Goal: Task Accomplishment & Management: Manage account settings

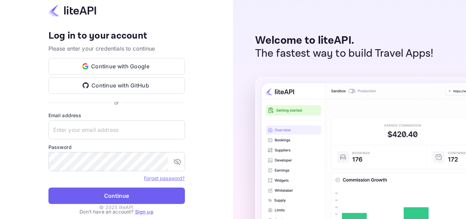
type input "[EMAIL_ADDRESS][DOMAIN_NAME]"
click at [131, 191] on button "Continue" at bounding box center [116, 195] width 137 height 16
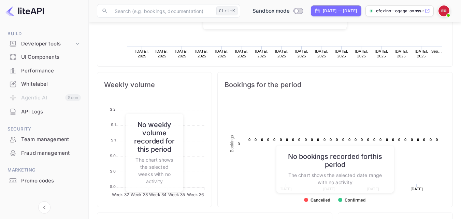
scroll to position [105, 0]
click at [66, 110] on div "API Logs" at bounding box center [51, 111] width 60 height 8
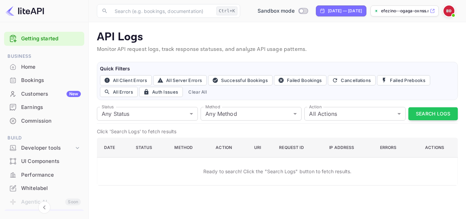
click at [68, 71] on div "Home" at bounding box center [44, 66] width 80 height 13
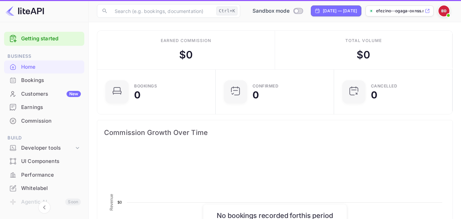
scroll to position [106, 109]
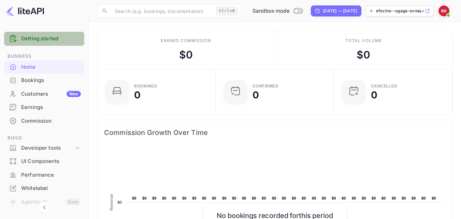
click at [52, 38] on link "Getting started" at bounding box center [51, 39] width 60 height 8
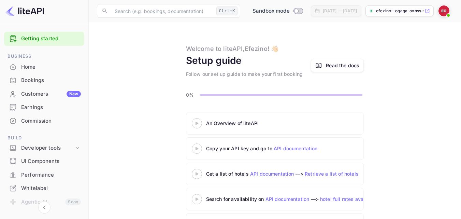
drag, startPoint x: 452, startPoint y: 83, endPoint x: 453, endPoint y: 96, distance: 12.7
click at [453, 96] on main "Welcome to liteAPI, Efezino ! 👋🏻 Setup guide Follow our set up guide to make yo…" at bounding box center [275, 147] width 373 height 250
click at [296, 151] on link "API documentation" at bounding box center [296, 148] width 44 height 6
click at [254, 13] on span "Sandbox mode" at bounding box center [271, 11] width 37 height 8
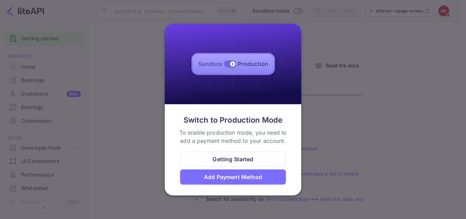
click at [315, 32] on div at bounding box center [233, 109] width 466 height 219
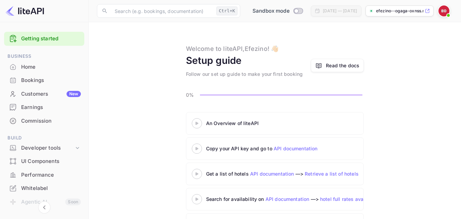
click at [408, 15] on div "efezino--ogaga-oxnss.n..." at bounding box center [400, 10] width 68 height 11
click at [445, 11] on img at bounding box center [444, 10] width 11 height 11
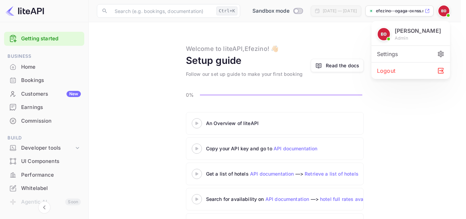
click at [454, 26] on div at bounding box center [233, 109] width 466 height 219
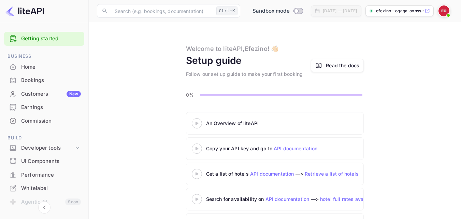
click at [442, 13] on img at bounding box center [444, 10] width 11 height 11
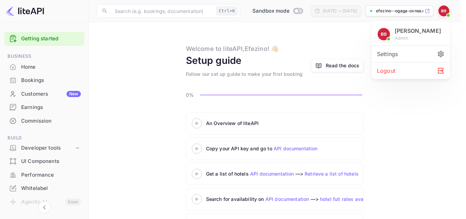
click at [391, 57] on div "Settings" at bounding box center [411, 54] width 79 height 16
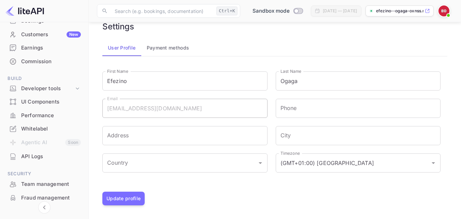
scroll to position [80, 0]
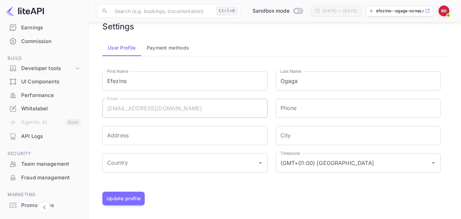
drag, startPoint x: 86, startPoint y: 133, endPoint x: 86, endPoint y: 138, distance: 5.1
click at [86, 138] on div "Getting started Business Home Bookings Customers New Earnings Commission Build …" at bounding box center [44, 94] width 88 height 291
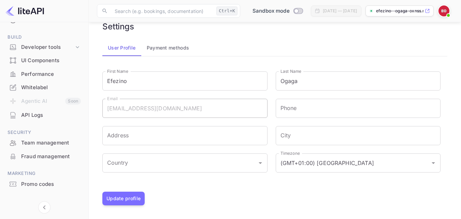
scroll to position [110, 0]
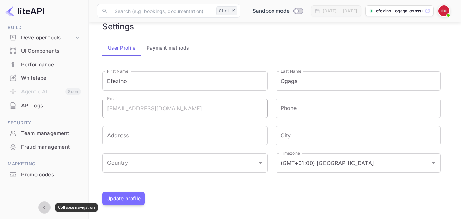
click at [43, 206] on icon "Collapse navigation" at bounding box center [44, 207] width 8 height 8
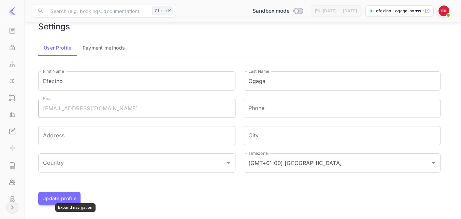
scroll to position [153, 0]
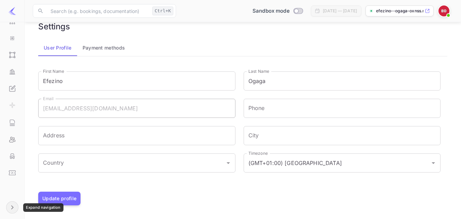
click at [16, 203] on button "Expand navigation" at bounding box center [12, 207] width 12 height 12
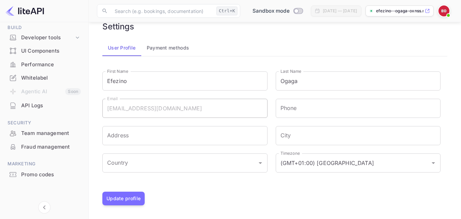
scroll to position [110, 0]
drag, startPoint x: 87, startPoint y: 174, endPoint x: 86, endPoint y: 153, distance: 21.2
click at [86, 153] on div "Getting started Business Home Bookings Customers New Earnings Commission Build …" at bounding box center [44, 64] width 88 height 291
click at [162, 51] on button "Payment methods" at bounding box center [168, 48] width 54 height 16
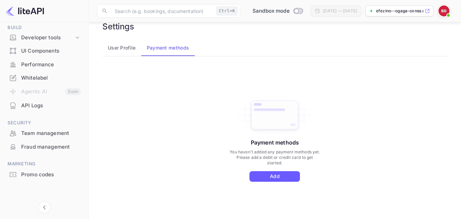
click at [257, 179] on button "Add" at bounding box center [275, 176] width 51 height 11
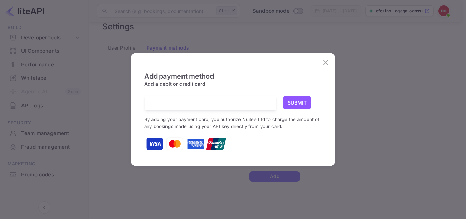
click at [330, 62] on icon "close" at bounding box center [326, 62] width 8 height 8
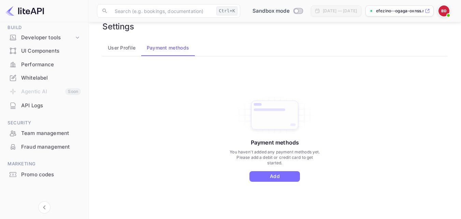
scroll to position [0, 0]
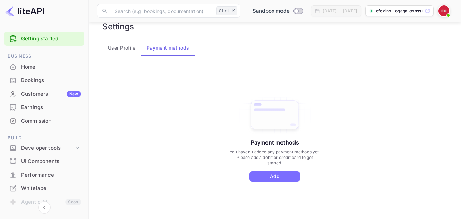
click at [53, 83] on div "Bookings" at bounding box center [51, 80] width 60 height 8
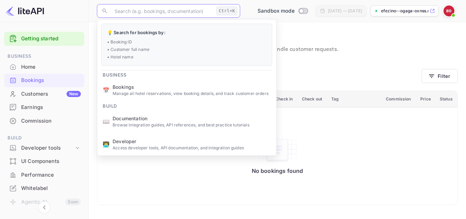
click at [203, 11] on input "text" at bounding box center [162, 11] width 103 height 14
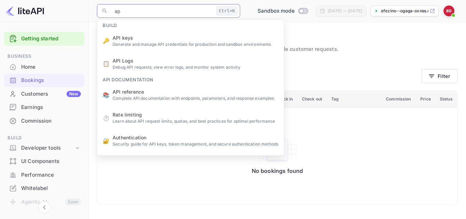
type input "api"
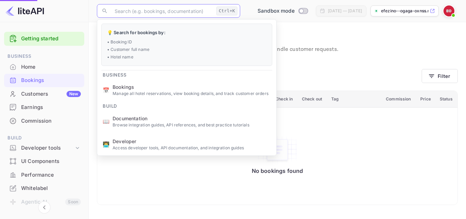
click at [168, 41] on ul "💡 Search for bookings by: • Booking ID • Customer full name • Hotel name Busine…" at bounding box center [186, 122] width 179 height 206
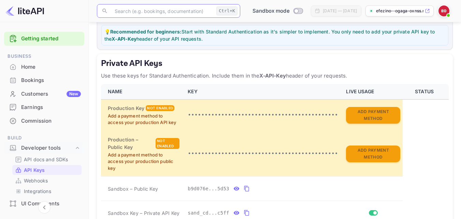
scroll to position [128, 0]
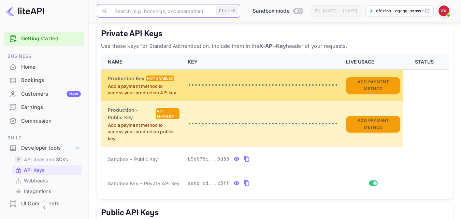
click at [286, 80] on td "•••••••••••••••••••••••••••••••••••••••••••••" at bounding box center [263, 85] width 158 height 31
click at [320, 88] on p "•••••••••••••••••••••••••••••••••••••••••••••" at bounding box center [263, 85] width 150 height 8
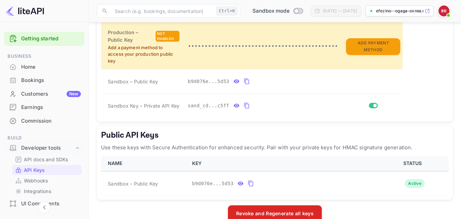
scroll to position [220, 0]
